Goal: Find specific page/section: Find specific page/section

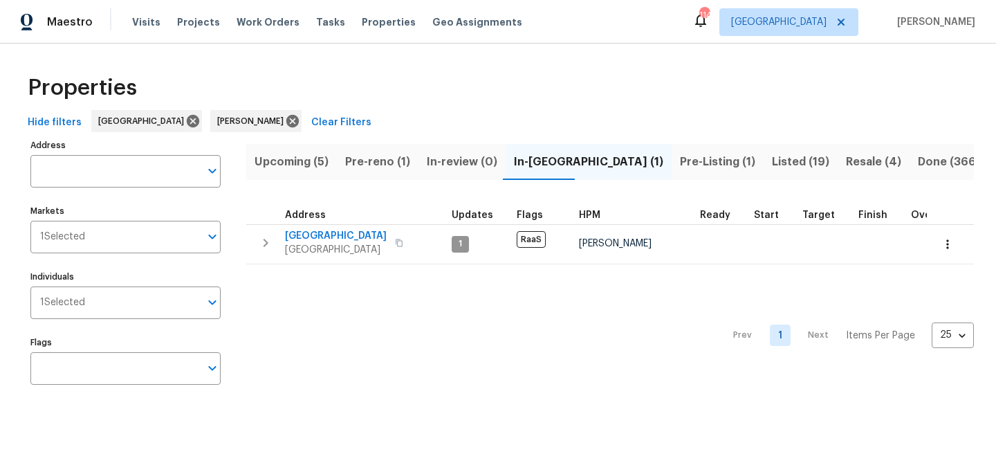
click at [281, 158] on span "Upcoming (5)" at bounding box center [292, 161] width 74 height 19
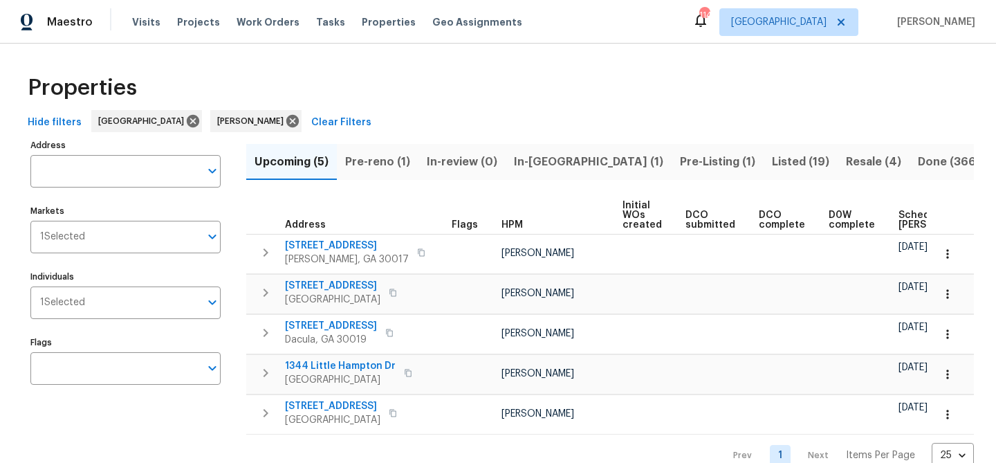
click at [384, 162] on span "Pre-reno (1)" at bounding box center [377, 161] width 65 height 19
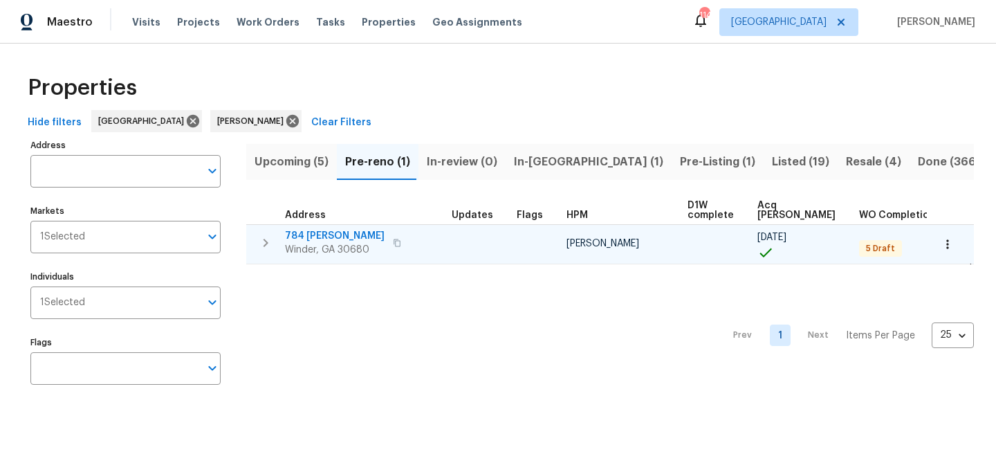
click at [328, 240] on span "784 Morris Ln" at bounding box center [335, 236] width 100 height 14
click at [394, 240] on icon "button" at bounding box center [397, 243] width 7 height 8
click at [313, 234] on span "784 Morris Ln" at bounding box center [335, 236] width 100 height 14
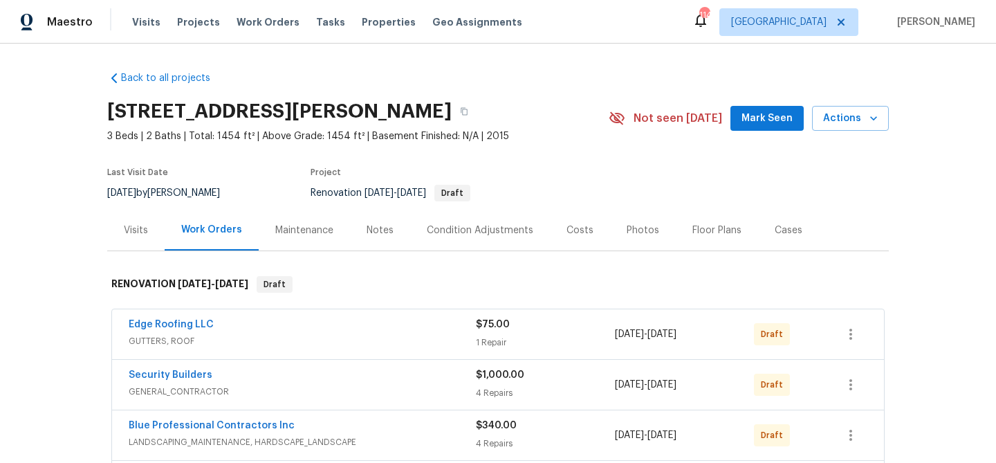
click at [795, 99] on div "784 Morris Ln, Winder, GA 30680 3 Beds | 2 Baths | Total: 1454 ft² | Above Grad…" at bounding box center [498, 118] width 782 height 50
click at [778, 118] on span "Mark Seen" at bounding box center [766, 118] width 51 height 17
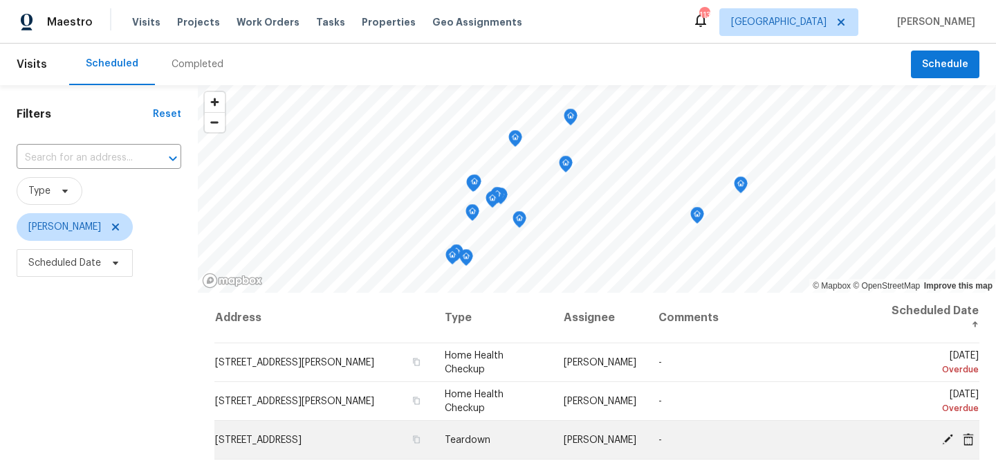
scroll to position [53, 0]
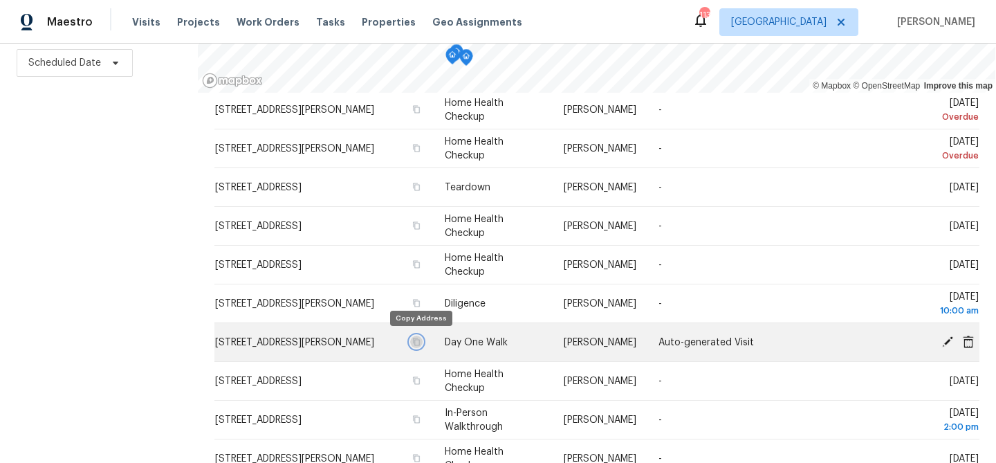
click at [421, 342] on icon "button" at bounding box center [416, 342] width 8 height 8
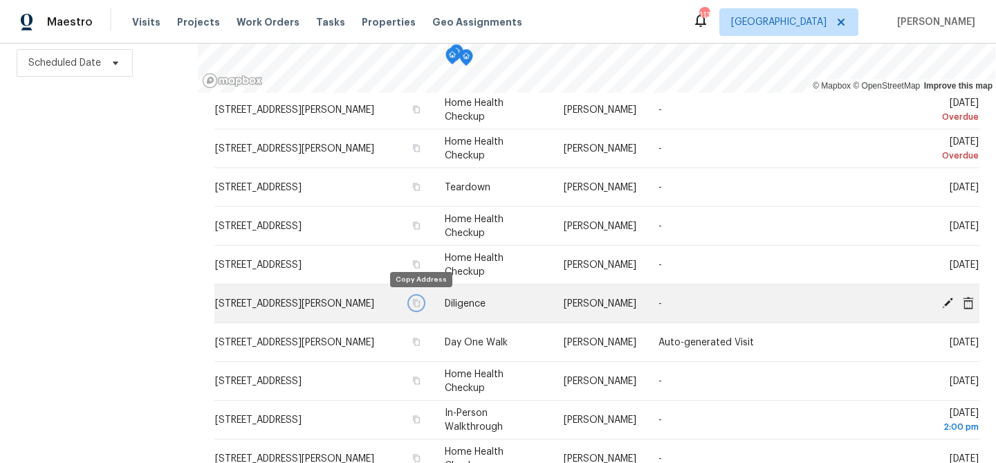
click at [420, 304] on icon "button" at bounding box center [416, 303] width 8 height 8
click at [419, 304] on icon "button" at bounding box center [416, 303] width 8 height 8
click at [419, 302] on icon "button" at bounding box center [416, 303] width 8 height 8
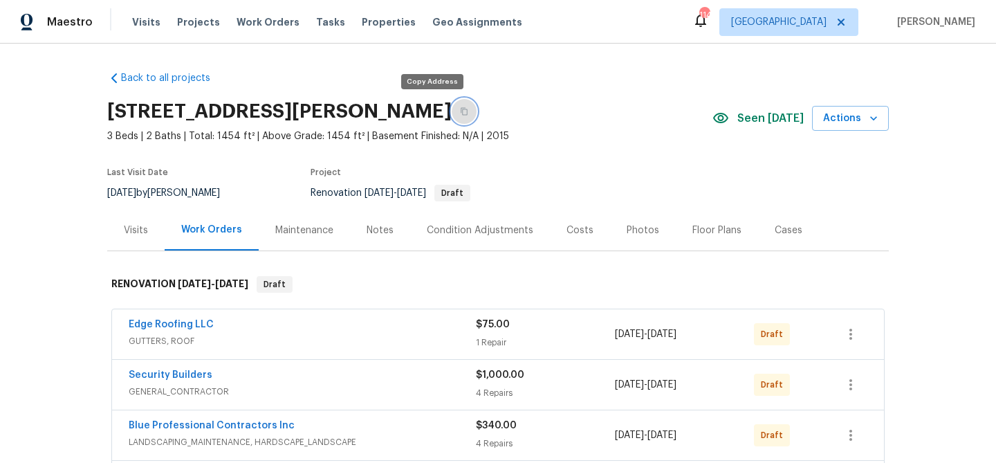
click at [460, 113] on icon "button" at bounding box center [464, 111] width 8 height 8
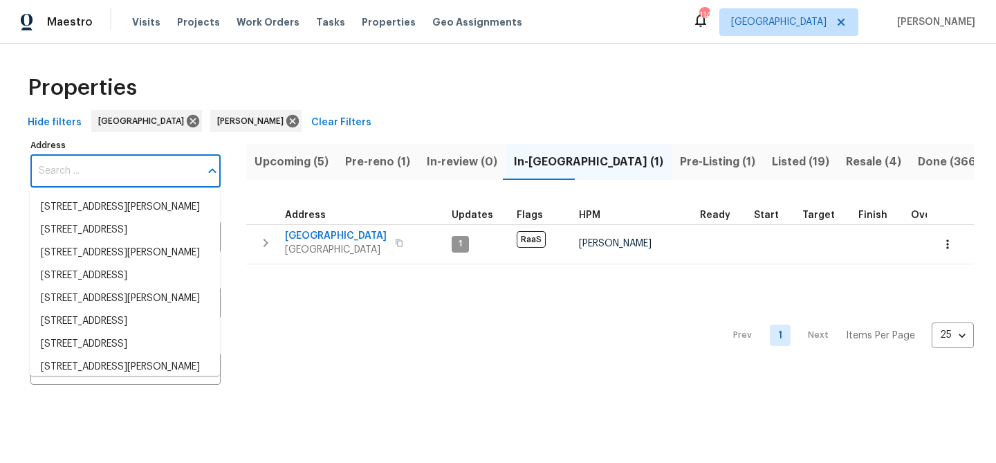
click at [96, 168] on input "Address" at bounding box center [114, 171] width 169 height 33
paste input "[STREET_ADDRESS]"
type input "[STREET_ADDRESS]"
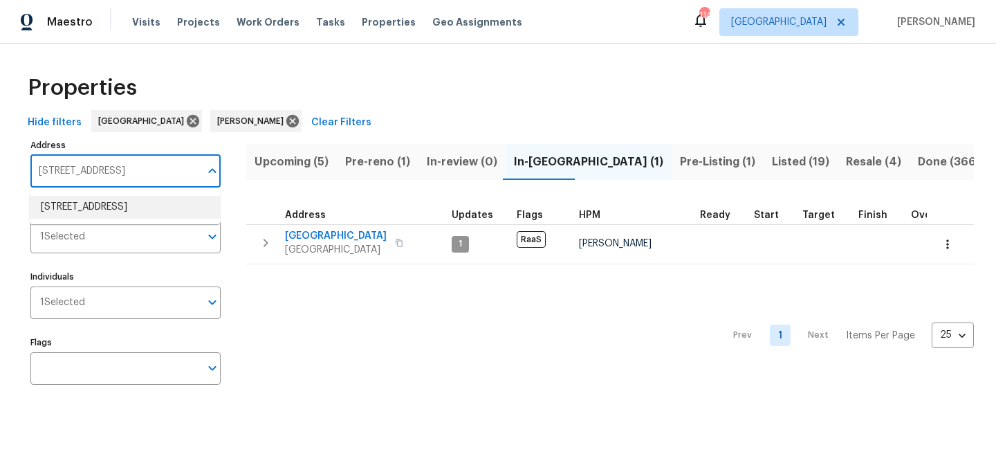
click at [86, 219] on li "1832 Glenwood Ln Snellville GA 30078" at bounding box center [125, 207] width 190 height 23
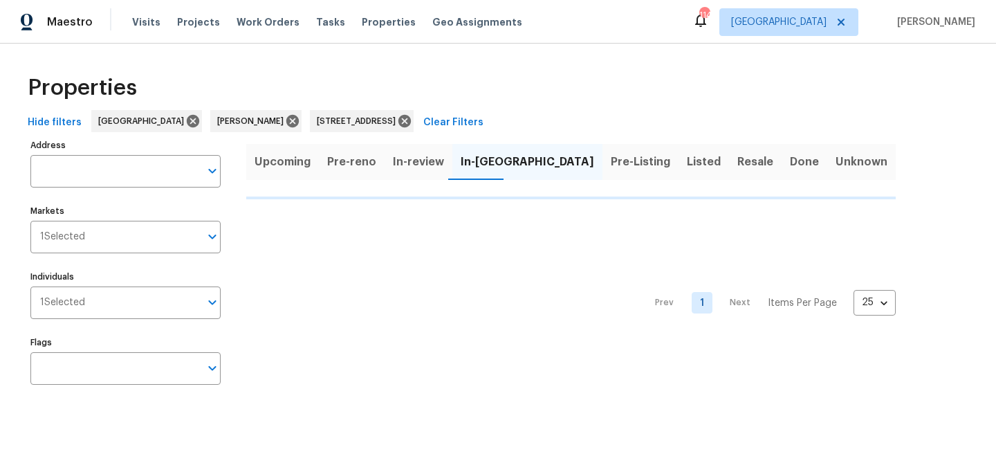
type input "1832 Glenwood Ln Snellville GA 30078"
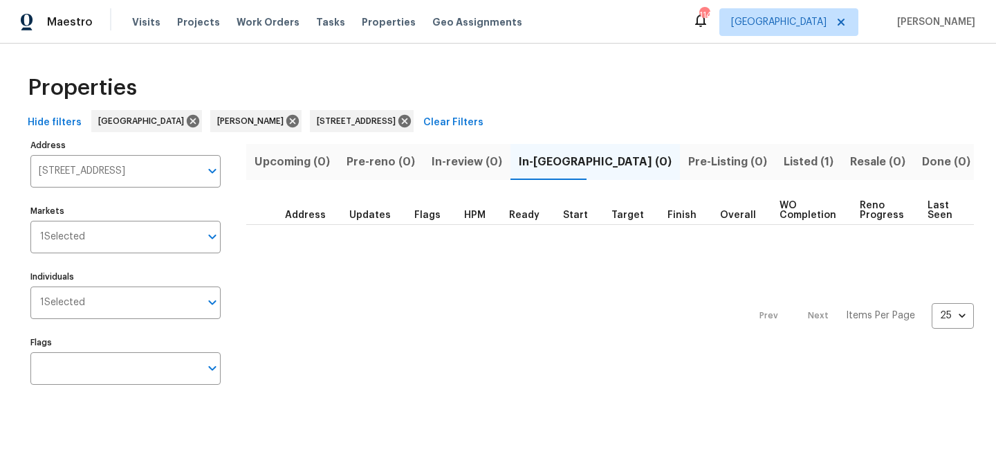
click at [784, 158] on span "Listed (1)" at bounding box center [809, 161] width 50 height 19
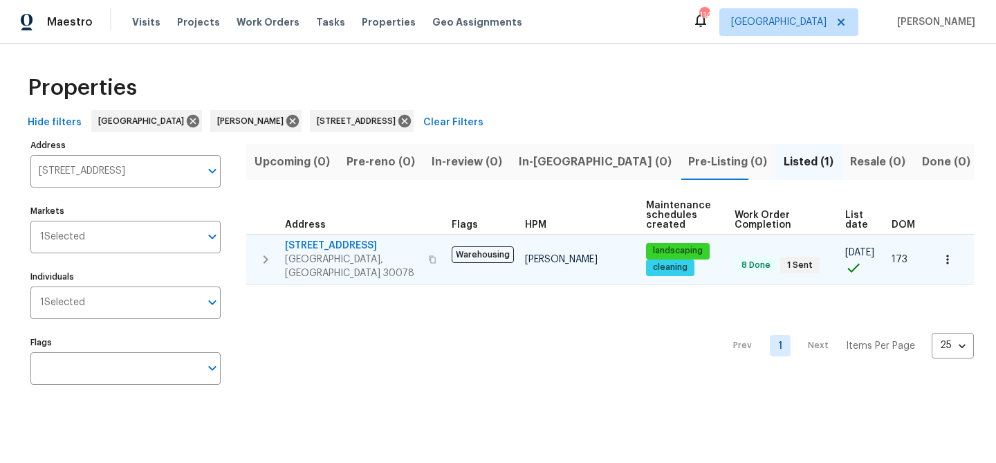
click at [316, 247] on span "1832 Glenwood Ln" at bounding box center [352, 246] width 135 height 14
click at [428, 255] on icon "button" at bounding box center [432, 259] width 8 height 8
click at [311, 242] on span "1832 Glenwood Ln" at bounding box center [352, 246] width 135 height 14
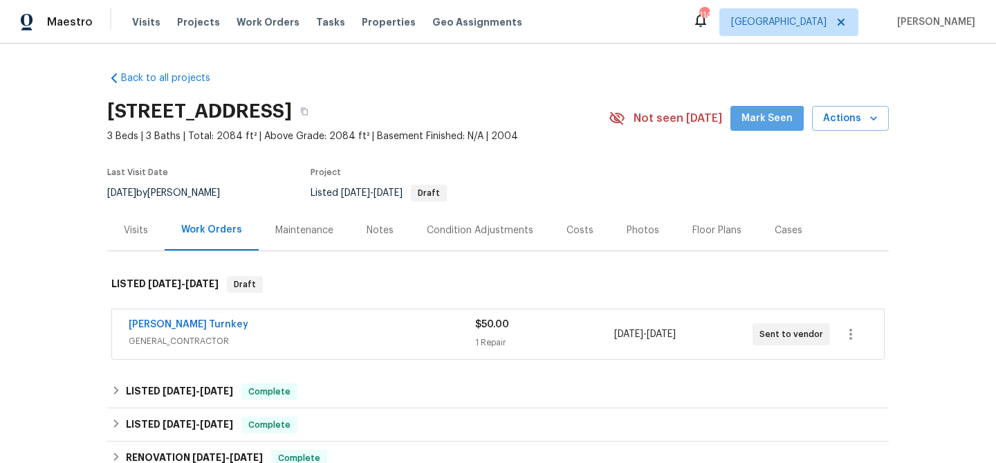
click at [768, 127] on button "Mark Seen" at bounding box center [766, 119] width 73 height 26
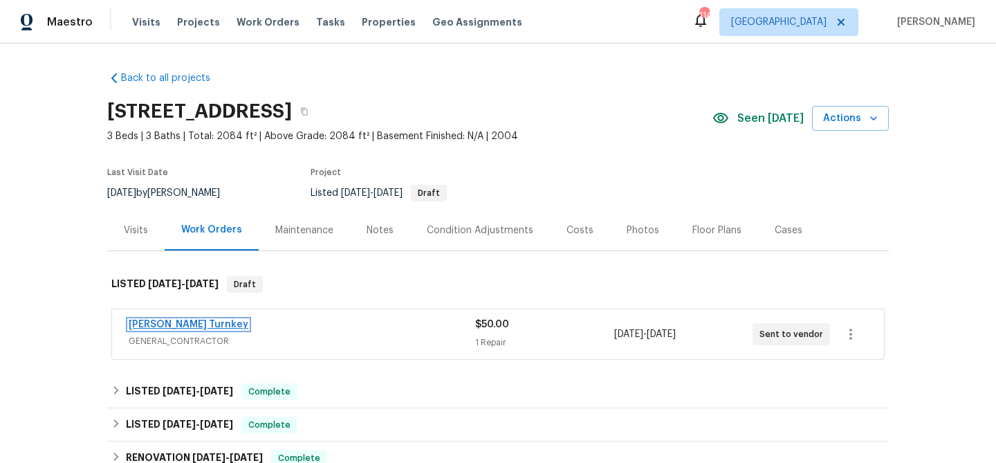
click at [174, 321] on link "Davis Turnkey" at bounding box center [189, 325] width 120 height 10
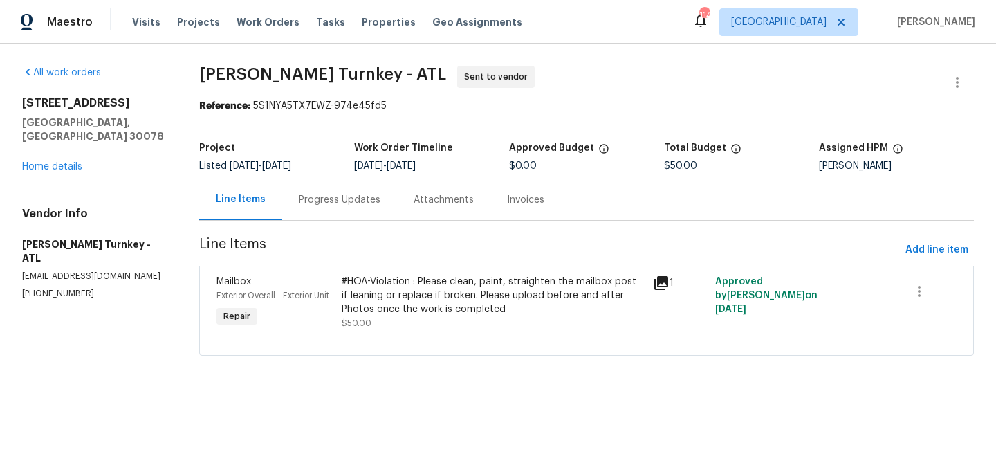
click at [656, 286] on icon at bounding box center [661, 283] width 17 height 17
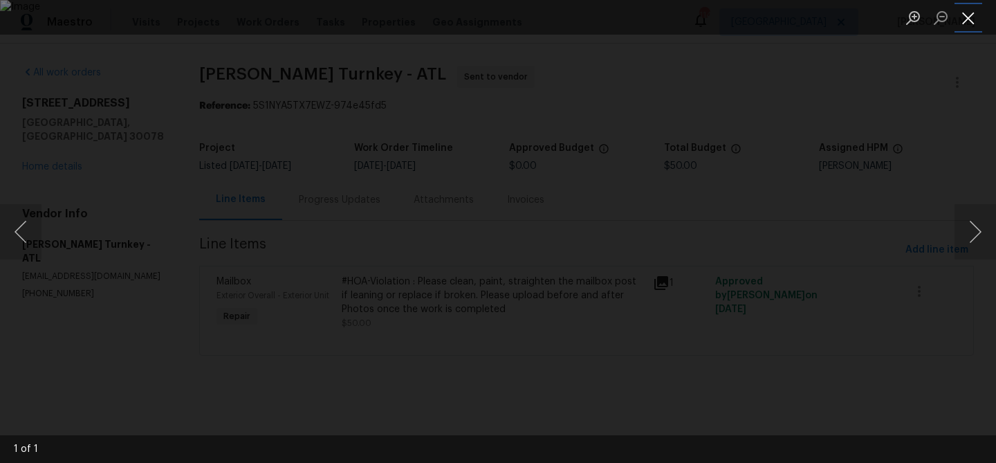
click at [964, 15] on button "Close lightbox" at bounding box center [969, 18] width 28 height 24
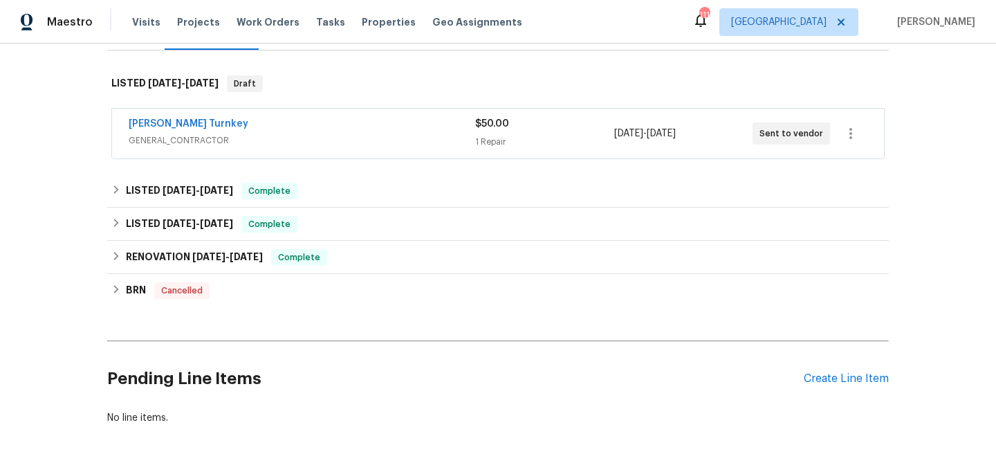
scroll to position [205, 0]
